Goal: Task Accomplishment & Management: Use online tool/utility

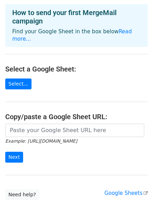
scroll to position [35, 0]
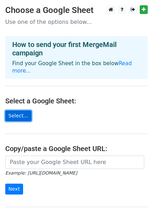
click at [13, 110] on link "Select..." at bounding box center [18, 115] width 26 height 11
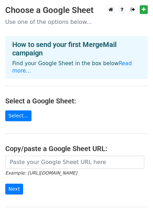
scroll to position [22, 0]
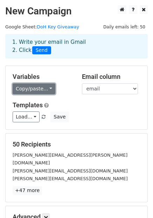
click at [38, 88] on link "Copy/paste..." at bounding box center [34, 88] width 43 height 11
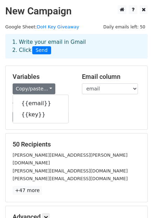
click at [102, 81] on div "Email column email key" at bounding box center [111, 83] width 69 height 21
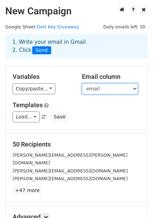
click at [99, 89] on select "email key" at bounding box center [110, 88] width 56 height 11
click at [103, 86] on select "email key" at bounding box center [110, 88] width 56 height 11
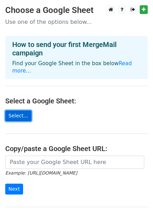
click at [15, 111] on link "Select..." at bounding box center [18, 115] width 26 height 11
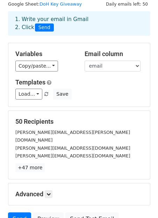
scroll to position [35, 0]
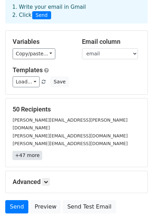
click at [22, 151] on link "+47 more" at bounding box center [27, 155] width 29 height 9
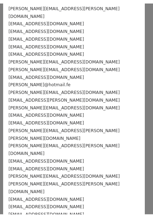
scroll to position [239, 0]
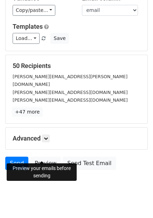
scroll to position [81, 0]
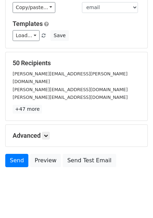
click at [51, 132] on h5 "Advanced" at bounding box center [77, 136] width 128 height 8
click at [47, 133] on icon at bounding box center [46, 135] width 4 height 4
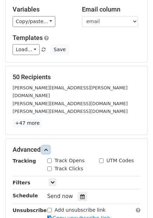
scroll to position [9, 0]
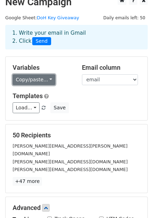
click at [37, 78] on link "Copy/paste..." at bounding box center [34, 79] width 43 height 11
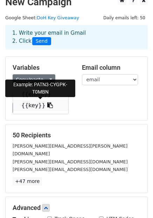
click at [45, 102] on span at bounding box center [48, 105] width 7 height 7
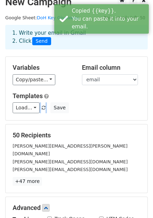
drag, startPoint x: 39, startPoint y: 101, endPoint x: 69, endPoint y: 90, distance: 31.8
click at [69, 90] on div "Variables Copy/paste... {{email}} {{key}} Email column email key Templates Load…" at bounding box center [77, 88] width 142 height 63
click at [69, 97] on h5 "Templates" at bounding box center [77, 96] width 128 height 8
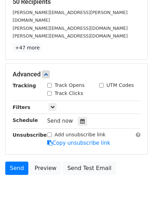
scroll to position [149, 0]
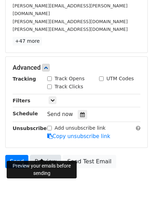
click at [40, 155] on link "Preview" at bounding box center [45, 161] width 31 height 13
click at [41, 156] on link "Preview" at bounding box center [45, 161] width 31 height 13
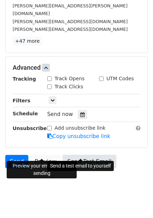
click at [89, 155] on link "Send Test Email" at bounding box center [89, 161] width 53 height 13
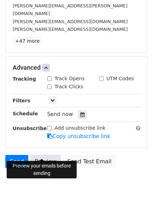
click at [46, 155] on link "Preview" at bounding box center [45, 161] width 31 height 13
click at [31, 187] on body "New Campaign Daily emails left: 50 Google Sheet: DoH Key Giveaway 1. Write your…" at bounding box center [76, 27] width 153 height 343
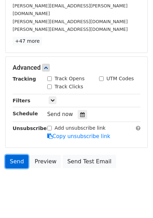
click at [17, 155] on link "Send" at bounding box center [16, 161] width 23 height 13
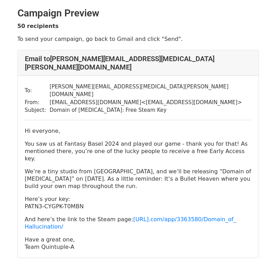
click at [184, 106] on div "To: martin.fluor@wuerth-it.ch From: domainofhallucination@gmail.com < domainofh…" at bounding box center [138, 167] width 241 height 182
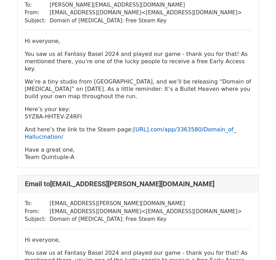
scroll to position [874, 0]
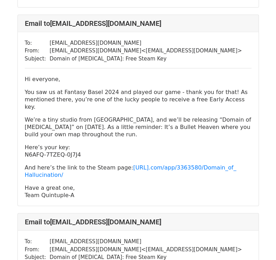
scroll to position [9407, 0]
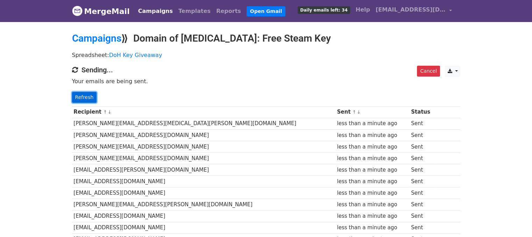
click at [87, 95] on link "Refresh" at bounding box center [84, 97] width 25 height 11
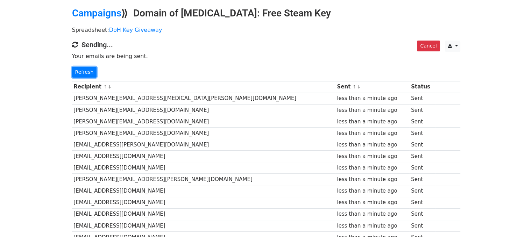
scroll to position [77, 0]
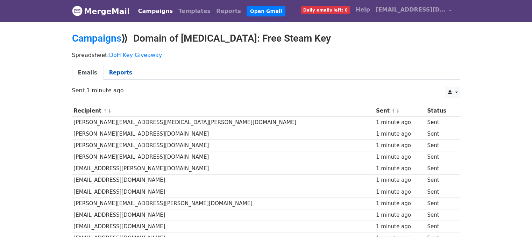
click at [118, 72] on link "Reports" at bounding box center [120, 73] width 35 height 14
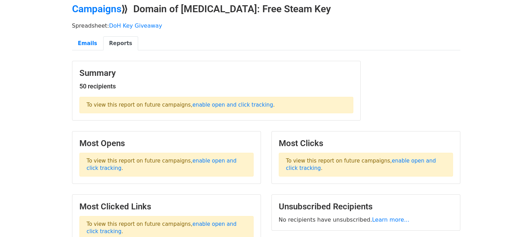
scroll to position [70, 0]
